Goal: Transaction & Acquisition: Purchase product/service

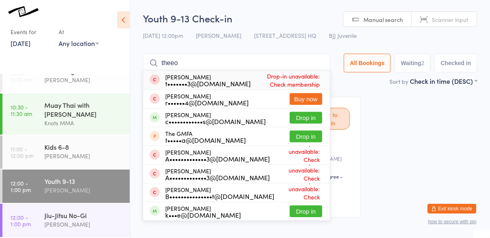
type input "theeo"
click at [318, 117] on button "Drop in" at bounding box center [306, 118] width 33 height 12
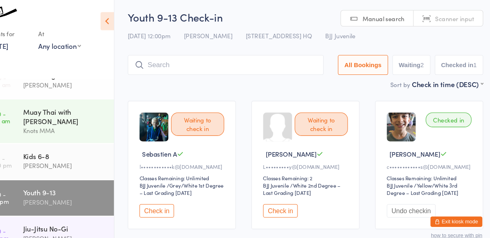
scroll to position [0, 0]
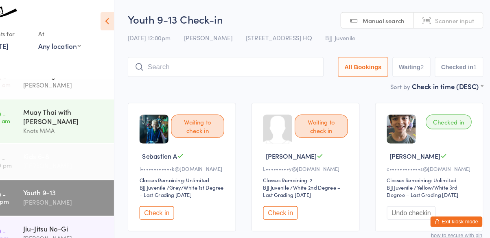
click at [41, 149] on link "11:00 - 12:00 pm Kids 6-8 [PERSON_NAME]" at bounding box center [65, 151] width 127 height 33
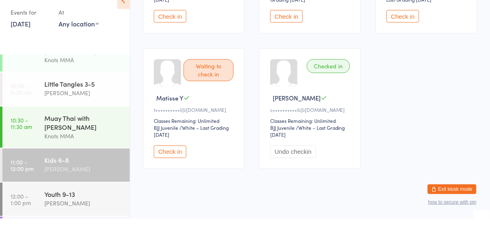
scroll to position [57, 0]
click at [45, 219] on div "Youth 9-13" at bounding box center [83, 214] width 78 height 9
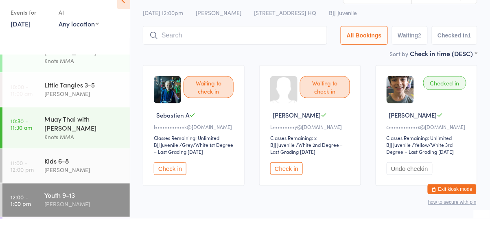
scroll to position [37, 0]
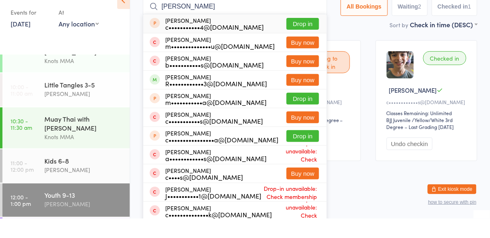
type input "[PERSON_NAME]"
click at [207, 108] on div "[PERSON_NAME] R••••••••••••3@[DOMAIN_NAME] Buy now" at bounding box center [234, 99] width 183 height 18
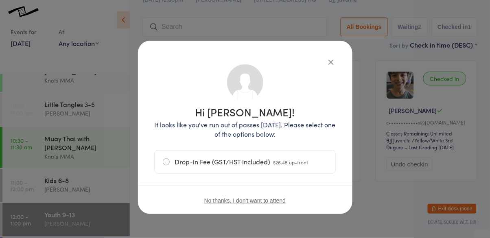
click at [335, 62] on icon "button" at bounding box center [331, 61] width 9 height 9
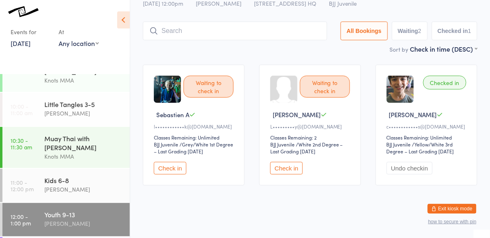
scroll to position [0, 0]
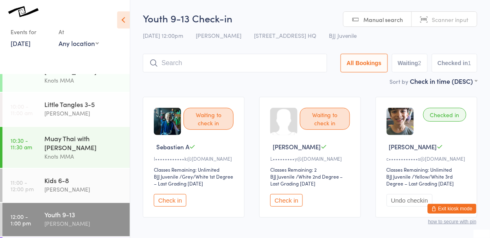
click at [118, 22] on icon at bounding box center [123, 19] width 13 height 17
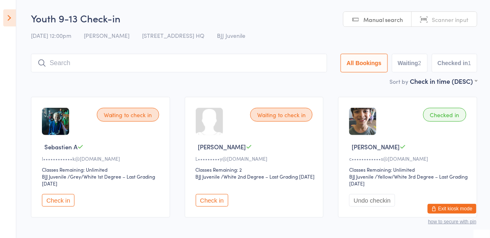
click at [380, 24] on link "Manual search" at bounding box center [377, 19] width 68 height 15
type input "[PERSON_NAME]"
type input "l"
type input "ch"
type input "[PERSON_NAME]"
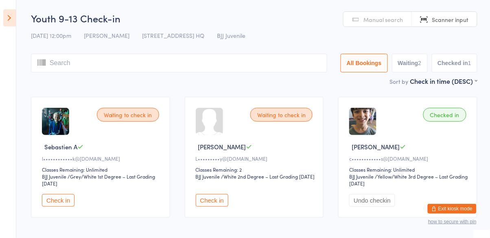
type input "a"
type input "[PERSON_NAME]"
click at [4, 20] on icon at bounding box center [9, 17] width 13 height 17
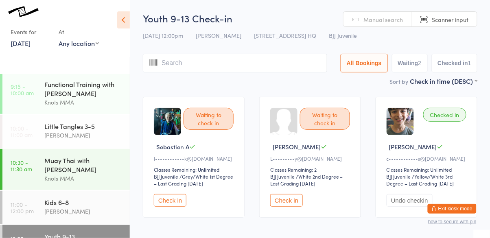
scroll to position [33, 0]
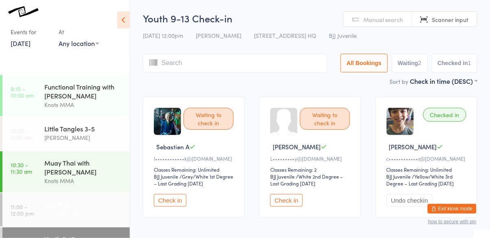
click at [40, 217] on link "11:00 - 12:00 pm Kids 6-8 [PERSON_NAME]" at bounding box center [65, 209] width 127 height 33
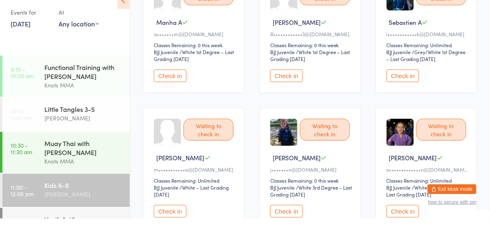
scroll to position [106, 0]
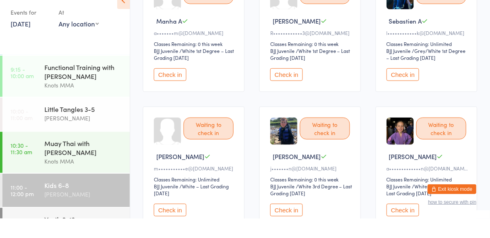
click at [174, 232] on button "Check in" at bounding box center [170, 229] width 33 height 13
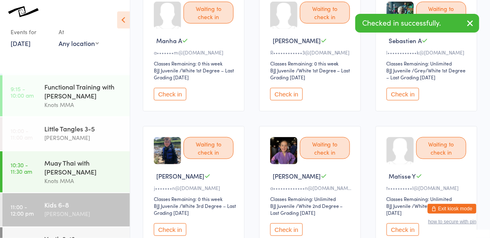
click at [292, 96] on button "Check in" at bounding box center [286, 94] width 33 height 13
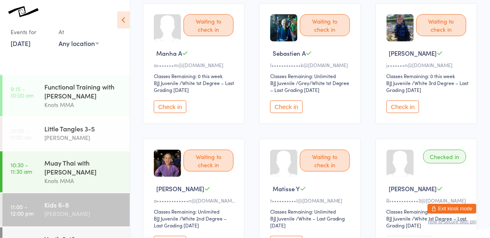
scroll to position [0, 0]
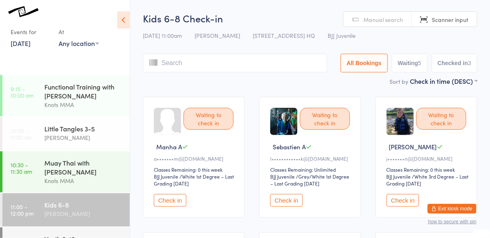
click at [282, 64] on input "search" at bounding box center [235, 63] width 184 height 19
type input "shahith"
click at [56, 213] on div "[PERSON_NAME]" at bounding box center [83, 213] width 78 height 9
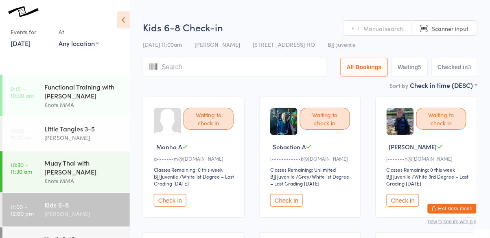
click at [57, 200] on div "Kids 6-8 [PERSON_NAME]" at bounding box center [86, 209] width 85 height 32
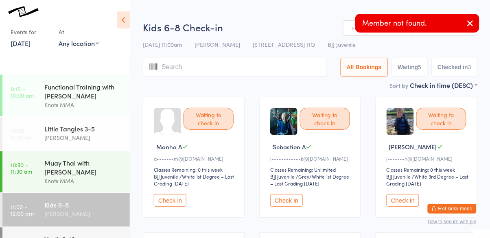
type input "."
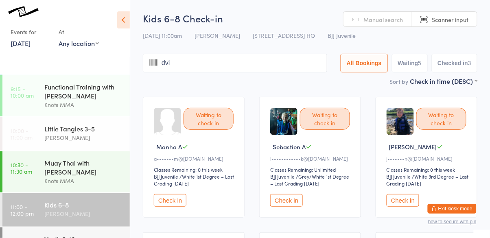
type input "dvik"
click at [167, 60] on input "dvik" at bounding box center [235, 63] width 184 height 19
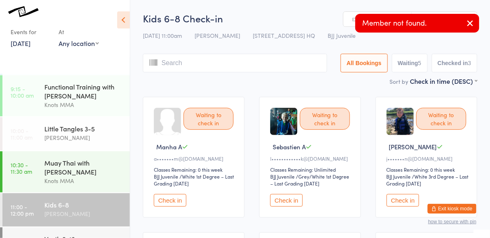
click at [190, 65] on input "search" at bounding box center [235, 63] width 184 height 19
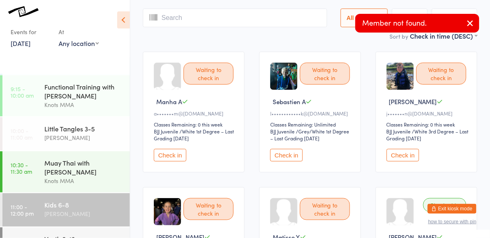
scroll to position [54, 0]
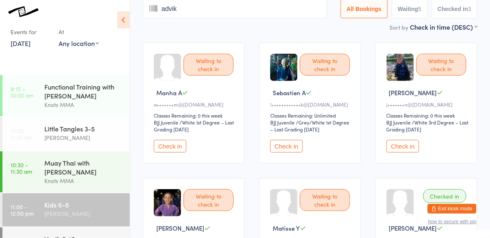
type input "advik"
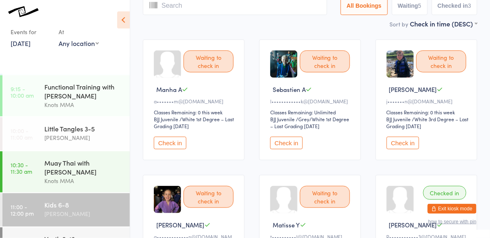
scroll to position [0, 0]
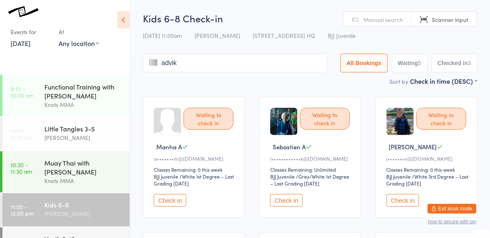
type input "advik"
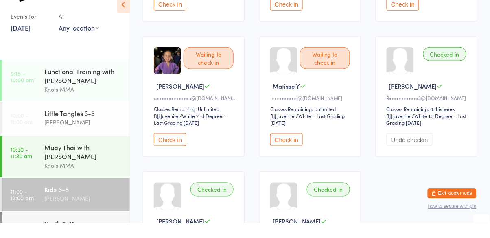
click at [168, 160] on button "Check in" at bounding box center [170, 154] width 33 height 13
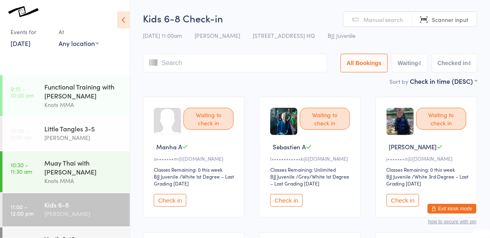
click at [208, 62] on input "search" at bounding box center [235, 63] width 184 height 19
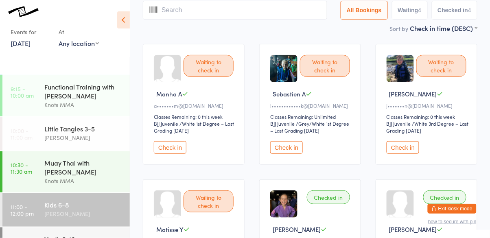
scroll to position [54, 0]
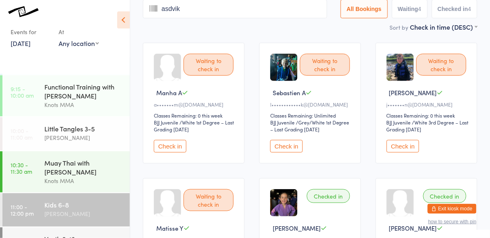
type input "asdvik"
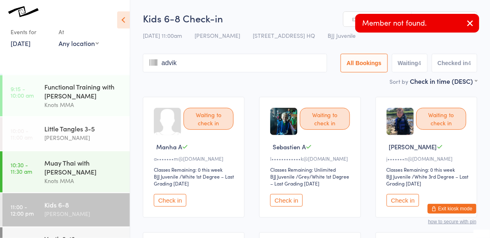
type input "advik"
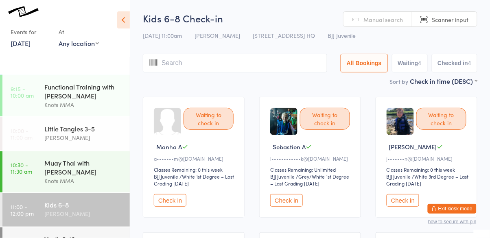
click at [72, 215] on div "[PERSON_NAME]" at bounding box center [83, 213] width 78 height 9
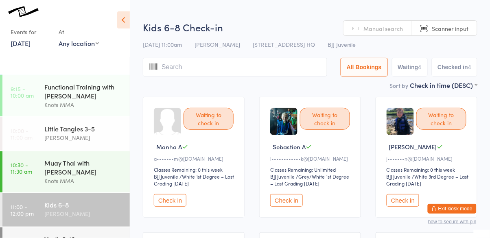
click at [77, 209] on div "Kids 6-8" at bounding box center [83, 204] width 78 height 9
click at [200, 71] on input "search" at bounding box center [235, 67] width 184 height 19
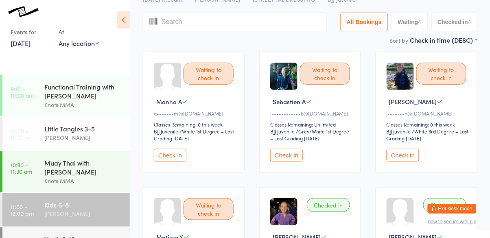
scroll to position [58, 0]
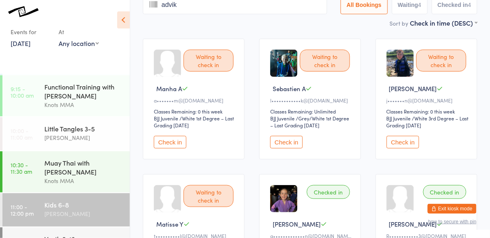
type input "advik"
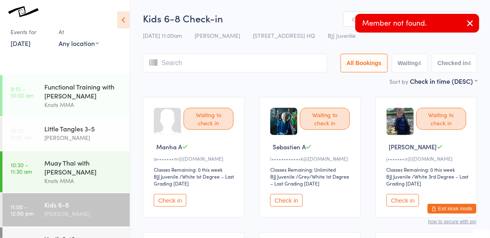
click at [211, 67] on input "search" at bounding box center [235, 63] width 184 height 19
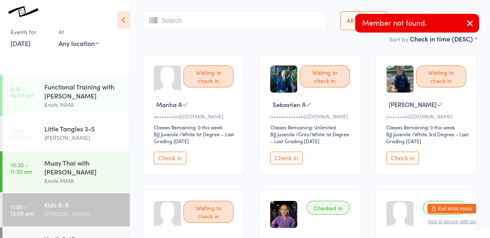
scroll to position [54, 0]
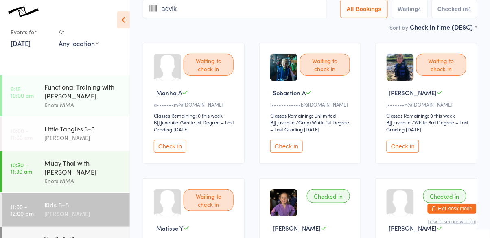
type input "advik"
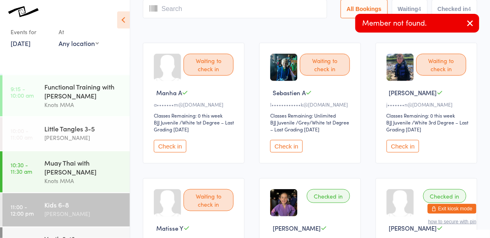
scroll to position [0, 0]
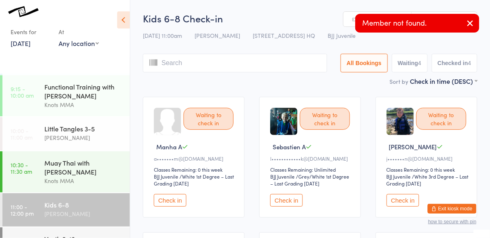
click at [63, 206] on div "Kids 6-8" at bounding box center [83, 204] width 78 height 9
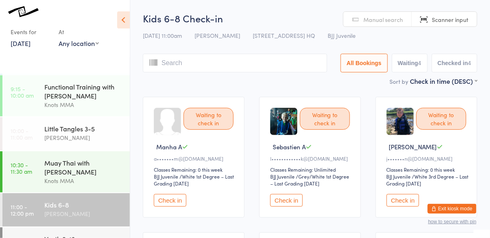
click at [241, 66] on input "search" at bounding box center [235, 63] width 184 height 19
click at [217, 63] on input "search" at bounding box center [235, 63] width 184 height 19
type input "advik"
type input "bo"
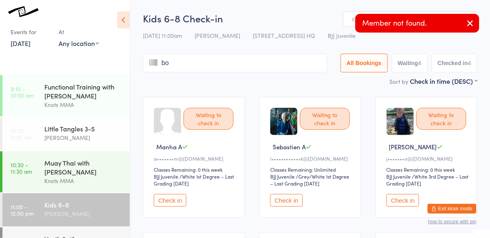
type input "bo"
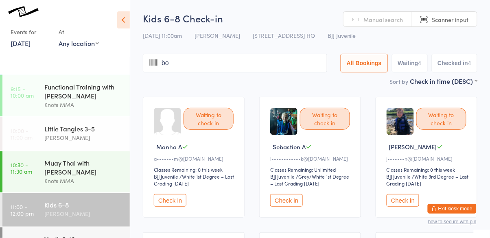
type input "bo w"
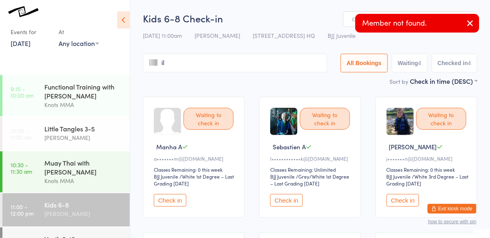
type input "i"
type input "bo"
type input "w"
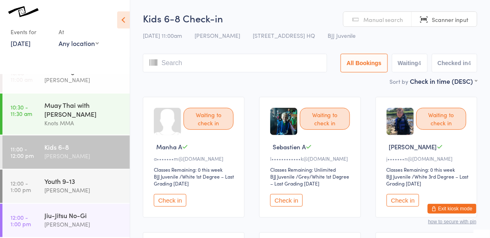
scroll to position [89, 0]
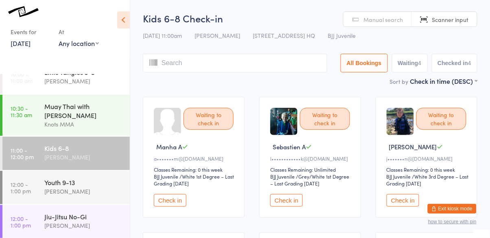
click at [111, 157] on div "[PERSON_NAME]" at bounding box center [83, 156] width 78 height 9
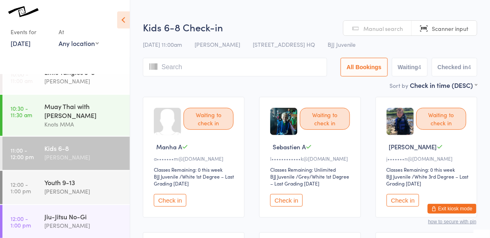
click at [246, 70] on input "search" at bounding box center [235, 67] width 184 height 19
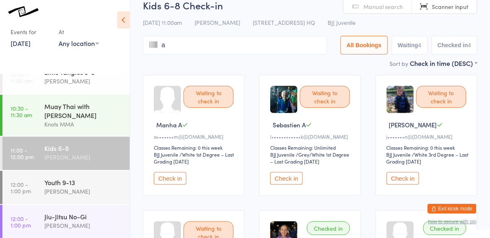
scroll to position [0, 0]
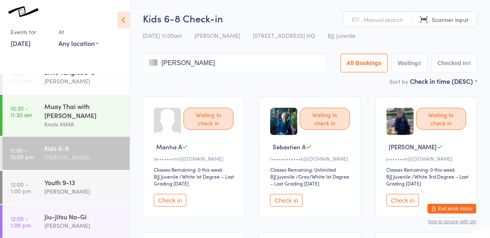
type input "[PERSON_NAME]"
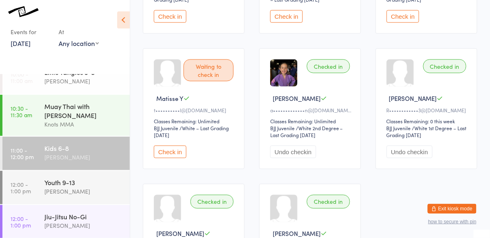
scroll to position [59, 0]
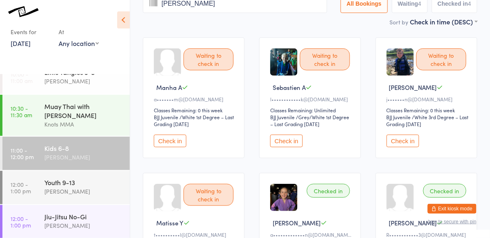
type input "[PERSON_NAME]"
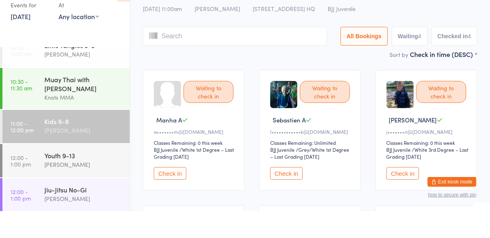
scroll to position [14, 0]
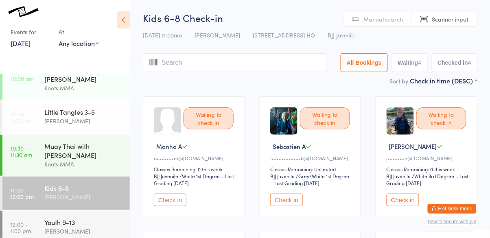
scroll to position [51, 0]
click at [403, 201] on button "Check in" at bounding box center [402, 200] width 33 height 13
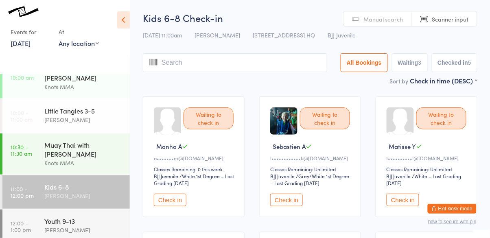
scroll to position [1, 0]
click at [191, 65] on input "search" at bounding box center [235, 61] width 184 height 19
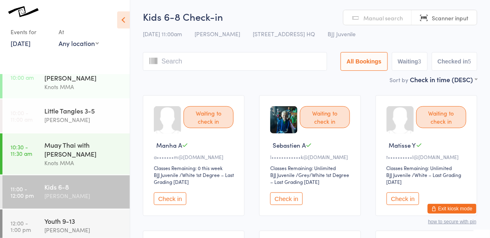
click at [190, 61] on input "search" at bounding box center [235, 61] width 184 height 19
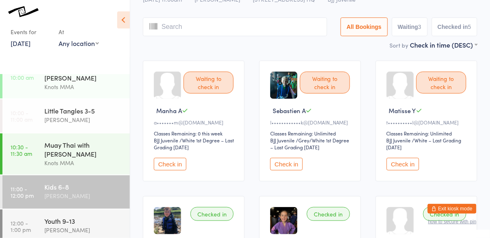
scroll to position [54, 0]
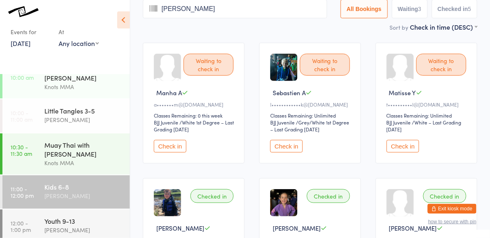
type input "[PERSON_NAME]"
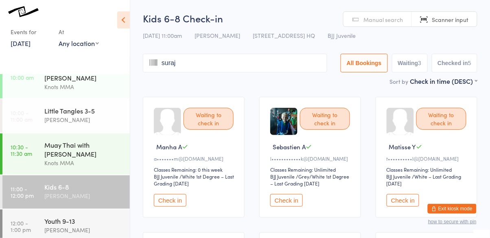
type input "suraj"
type input "advik"
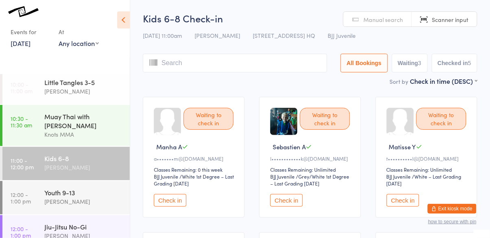
scroll to position [89, 0]
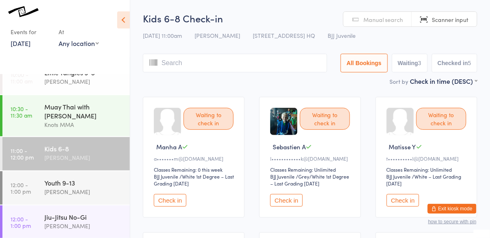
click at [84, 159] on div "[PERSON_NAME]" at bounding box center [83, 157] width 78 height 9
type input "[PERSON_NAME]"
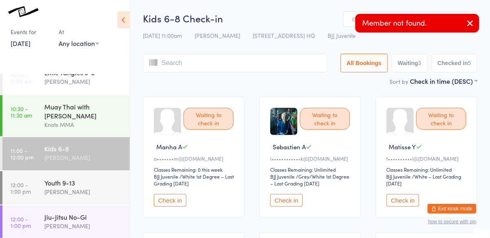
click at [471, 30] on button "button" at bounding box center [470, 23] width 18 height 19
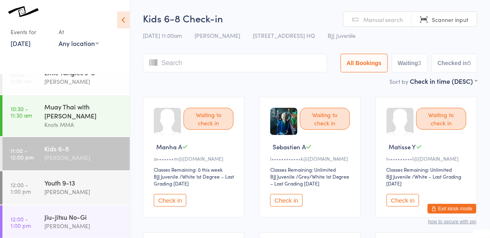
click at [259, 67] on input "search" at bounding box center [235, 63] width 184 height 19
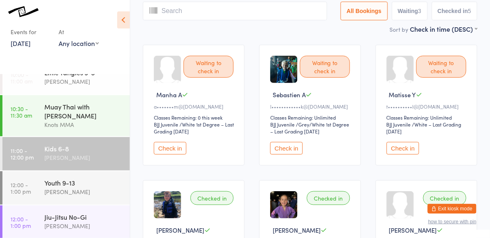
scroll to position [54, 0]
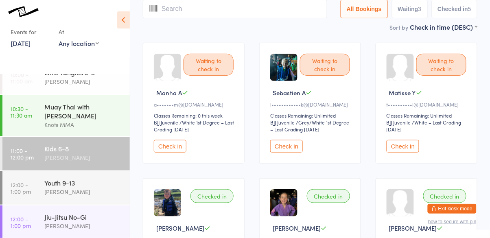
click at [290, 140] on button "Check in" at bounding box center [286, 146] width 33 height 13
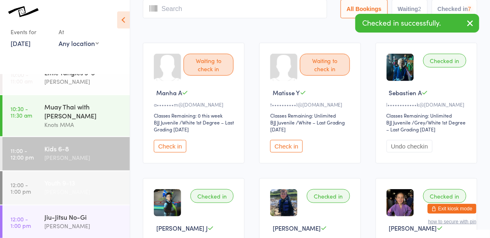
click at [80, 193] on div "[PERSON_NAME]" at bounding box center [83, 191] width 78 height 9
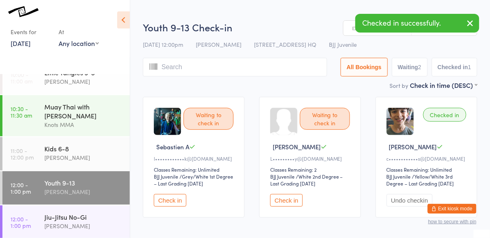
click at [171, 198] on button "Check in" at bounding box center [170, 200] width 33 height 13
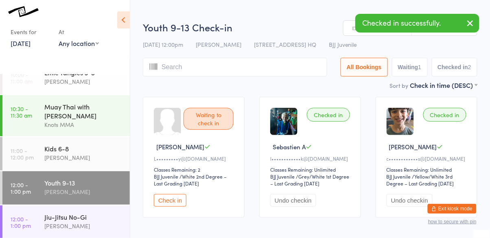
scroll to position [91, 0]
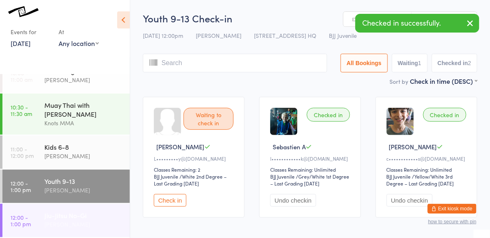
click at [48, 218] on div "Jiu-Jitsu No-Gi" at bounding box center [83, 215] width 78 height 9
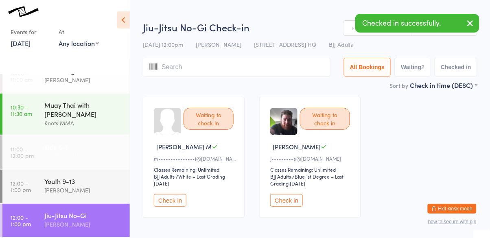
click at [47, 151] on div "[PERSON_NAME]" at bounding box center [83, 155] width 78 height 9
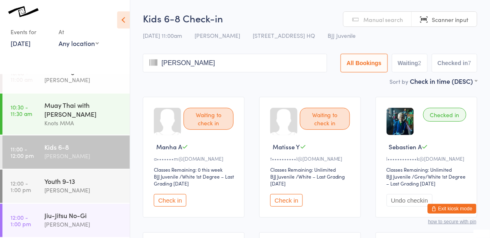
type input "miranda"
type input "zurita"
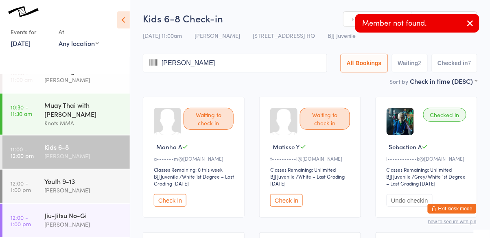
type input "natalia"
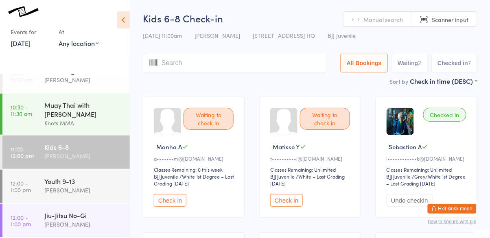
click at [417, 68] on button "Waiting 2" at bounding box center [410, 63] width 36 height 19
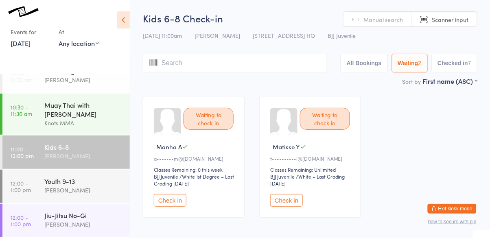
click at [455, 65] on button "Checked in 7" at bounding box center [454, 63] width 46 height 19
select select "5"
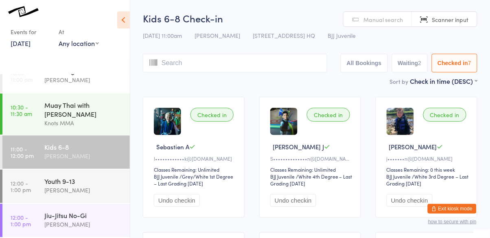
click at [370, 62] on button "All Bookings" at bounding box center [363, 63] width 47 height 19
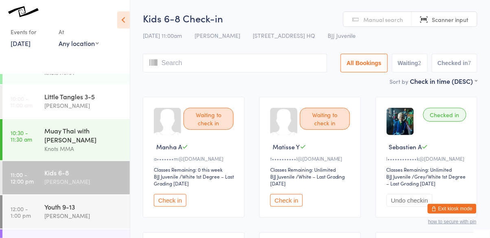
scroll to position [65, 0]
click at [98, 176] on div "Kids 6-8" at bounding box center [83, 172] width 78 height 9
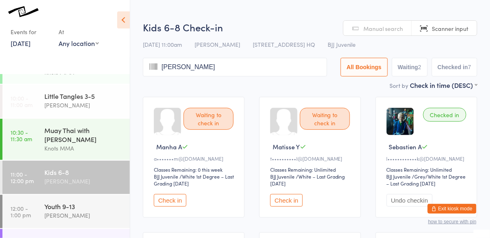
type input "zurita"
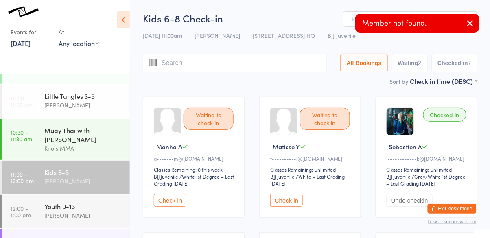
click at [284, 26] on div "Kids 6-8 Check-in 16 Aug 11:00am Cassio Martins 1633 Mountain Road HQ BJJ Juven…" at bounding box center [310, 43] width 334 height 65
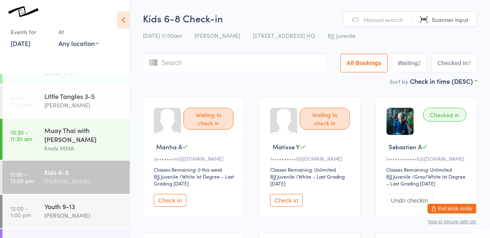
click at [390, 20] on span "Manual search" at bounding box center [383, 19] width 39 height 8
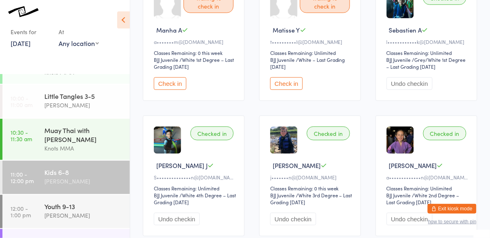
scroll to position [115, 0]
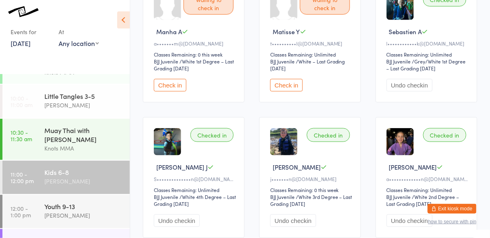
click at [121, 18] on icon at bounding box center [123, 19] width 13 height 17
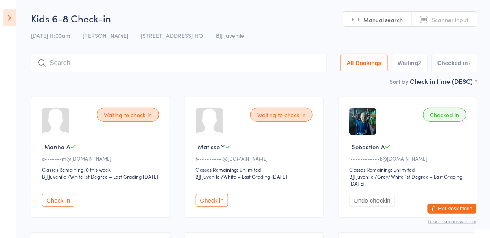
scroll to position [0, 0]
click at [186, 72] on input "search" at bounding box center [179, 63] width 296 height 19
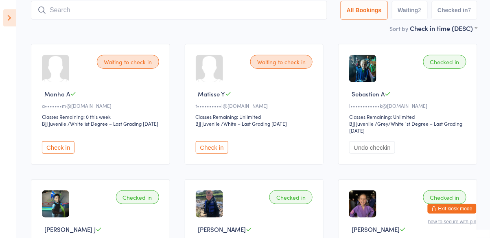
scroll to position [54, 0]
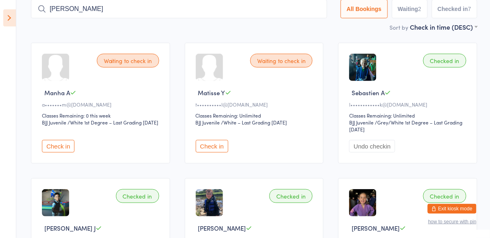
type input "amelia"
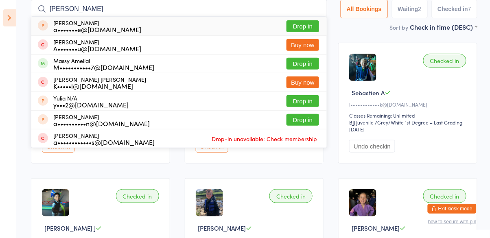
click at [307, 81] on button "Buy now" at bounding box center [302, 82] width 33 height 12
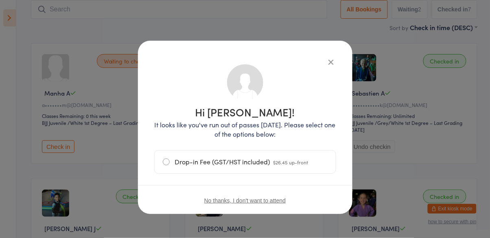
click at [165, 159] on label "Drop-in Fee (GST/HST included) $26.45 up-front" at bounding box center [245, 161] width 165 height 23
click at [0, 0] on input "Drop-in Fee (GST/HST included) $26.45 up-front" at bounding box center [0, 0] width 0 height 0
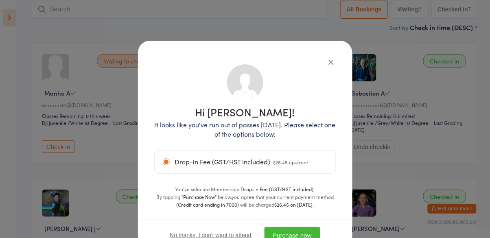
click at [298, 231] on button "Purchase now" at bounding box center [292, 235] width 56 height 17
